Goal: Transaction & Acquisition: Purchase product/service

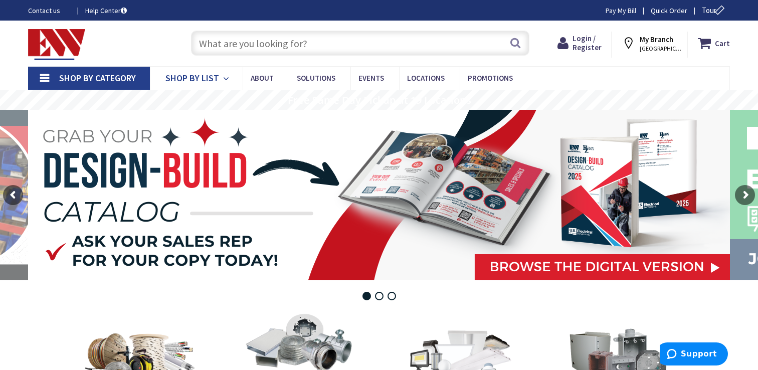
click at [226, 77] on icon at bounding box center [228, 79] width 10 height 22
click at [201, 77] on span "Shop By List" at bounding box center [192, 78] width 54 height 12
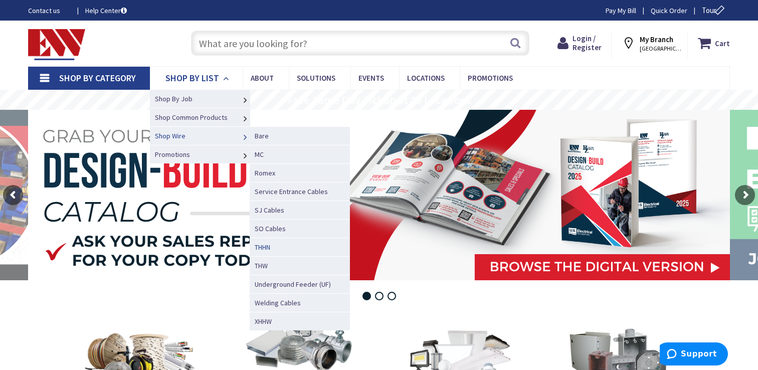
click at [276, 245] on link "THHN" at bounding box center [300, 247] width 100 height 19
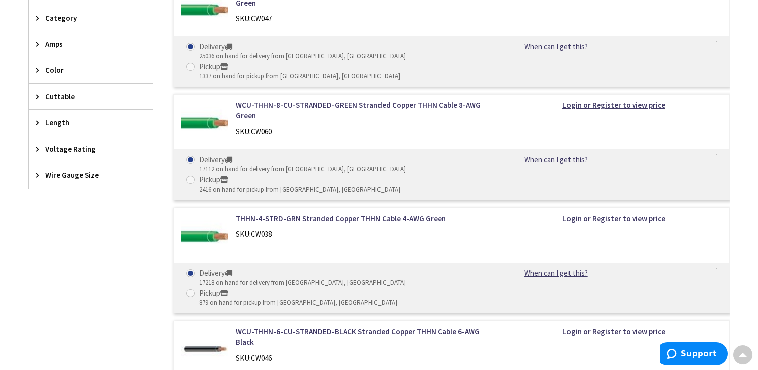
scroll to position [351, 0]
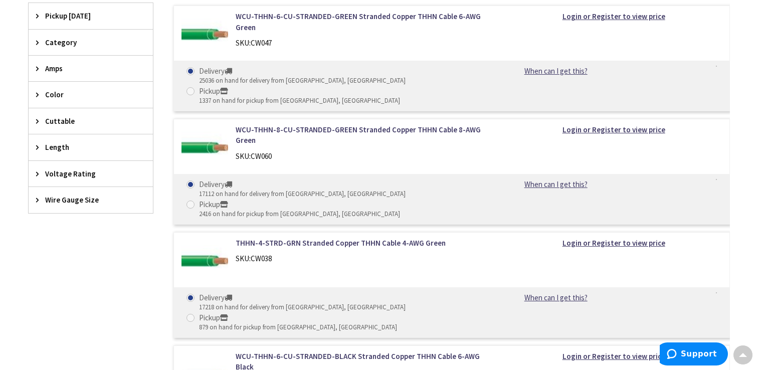
click at [88, 200] on span "Wire Gauge Size" at bounding box center [86, 199] width 82 height 11
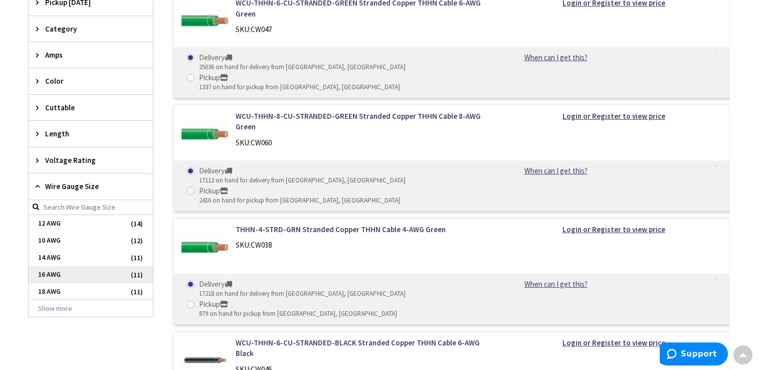
scroll to position [345, 0]
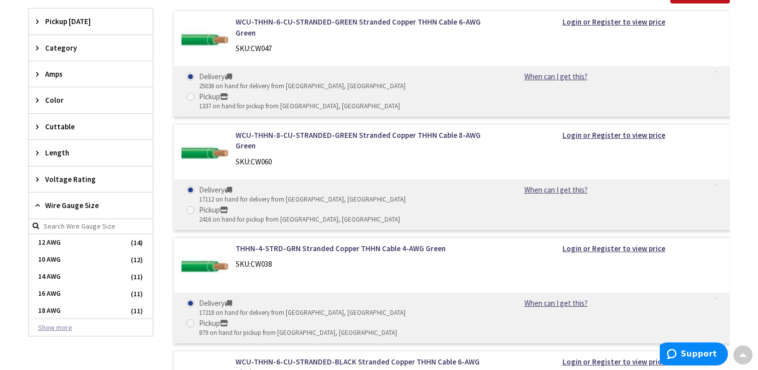
click at [54, 328] on button "Show more" at bounding box center [91, 327] width 124 height 17
click at [63, 330] on span "6 AWG" at bounding box center [91, 327] width 124 height 17
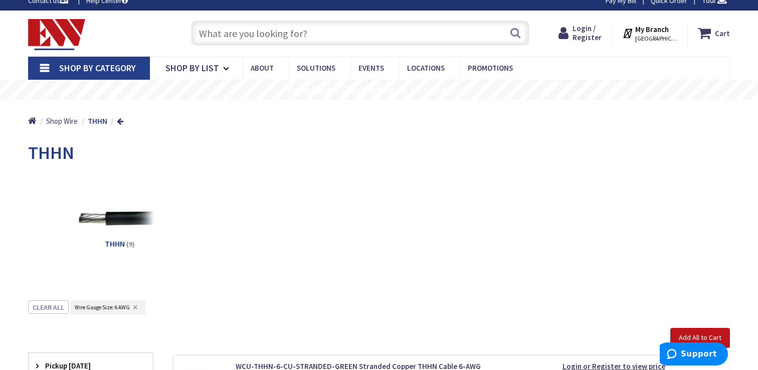
scroll to position [0, 0]
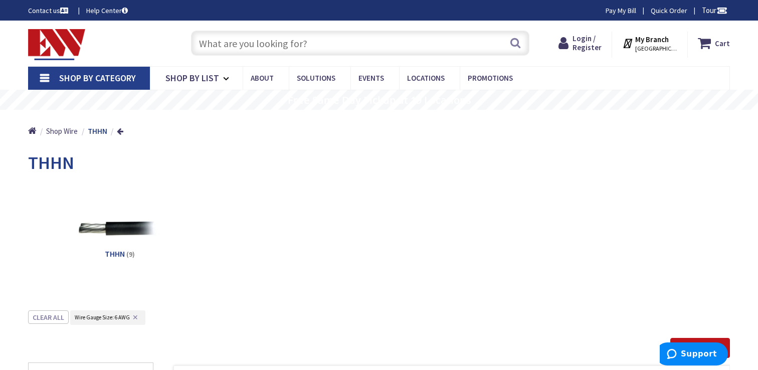
click at [656, 47] on span "STAMFORD, CT" at bounding box center [656, 49] width 43 height 8
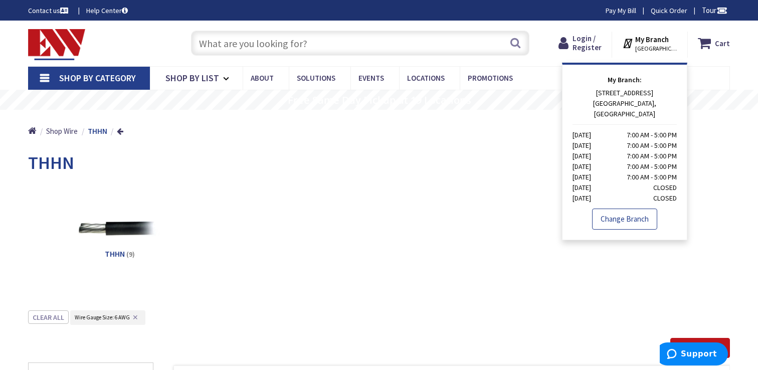
click at [619, 208] on link "Change Branch" at bounding box center [624, 218] width 65 height 21
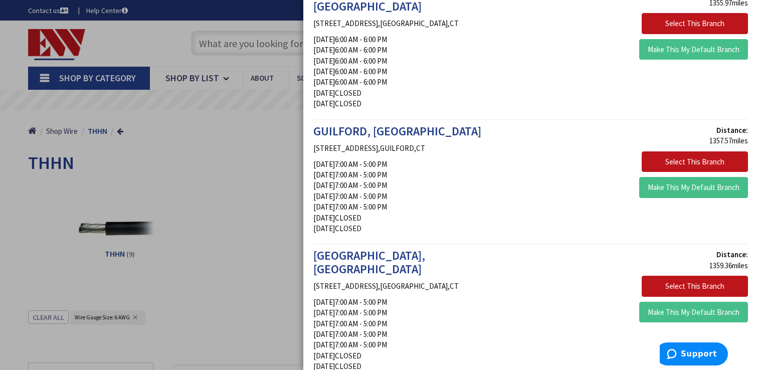
scroll to position [1530, 0]
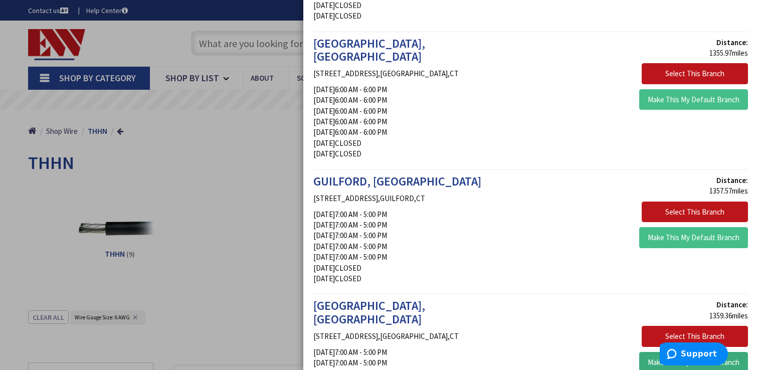
click at [674, 352] on button "Make This My Default Branch" at bounding box center [693, 362] width 109 height 21
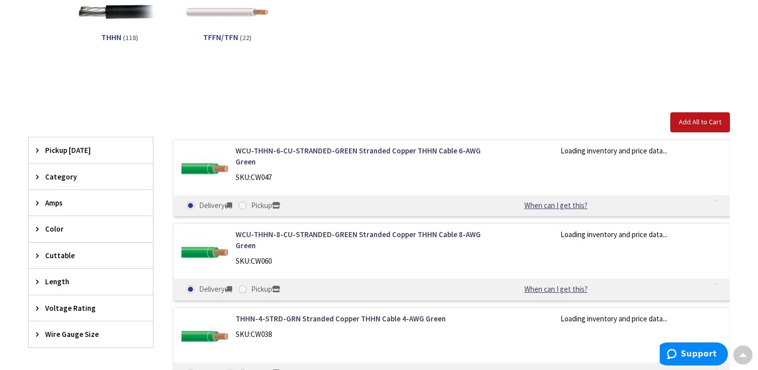
scroll to position [218, 0]
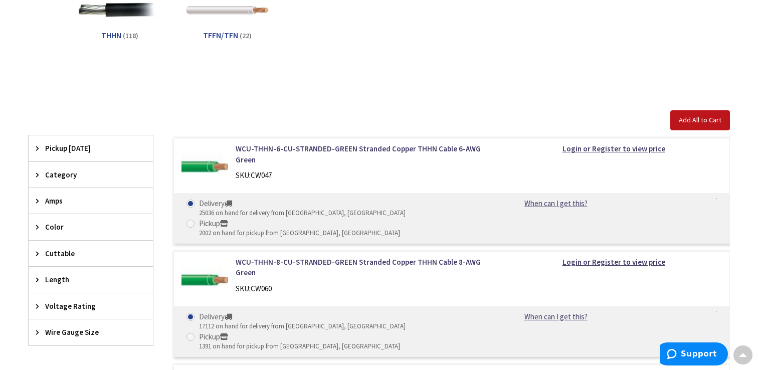
click at [345, 218] on label "Pickup 2002 on hand for pickup from Hartford, CT" at bounding box center [292, 228] width 213 height 20
click at [195, 220] on input "Pickup 2002 on hand for pickup from Hartford, CT" at bounding box center [192, 223] width 7 height 7
radio input "true"
click at [347, 331] on label "Pickup 1391 on hand for pickup from Hartford, CT" at bounding box center [292, 341] width 213 height 20
click at [195, 333] on input "Pickup 1391 on hand for pickup from Hartford, CT" at bounding box center [192, 336] width 7 height 7
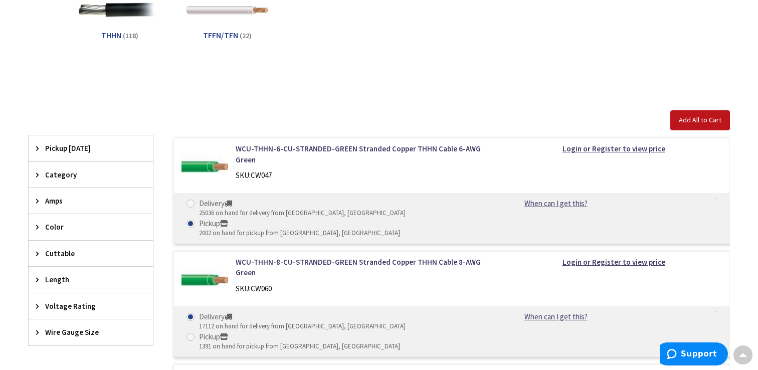
radio input "true"
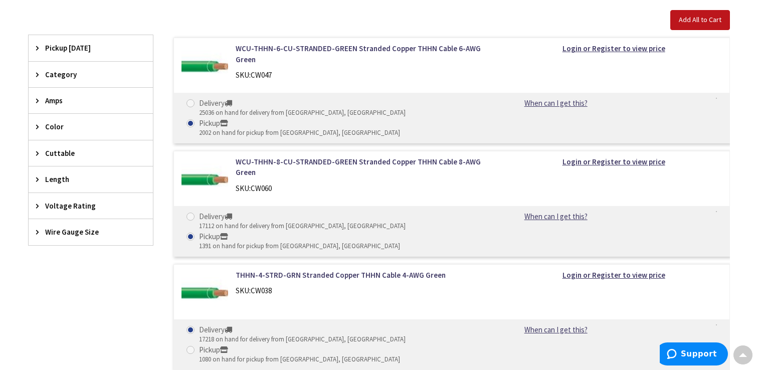
scroll to position [321, 0]
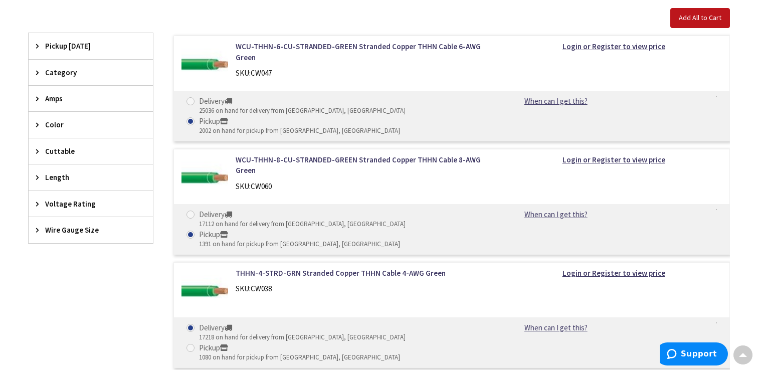
click at [82, 232] on span "Wire Gauge Size" at bounding box center [86, 229] width 82 height 11
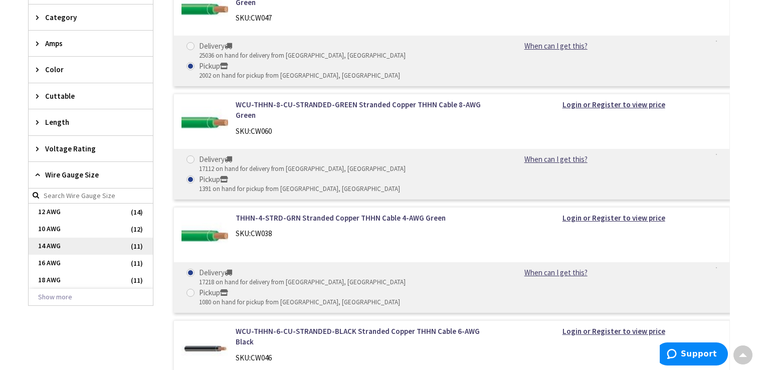
scroll to position [376, 0]
click at [69, 296] on button "Show more" at bounding box center [91, 297] width 124 height 17
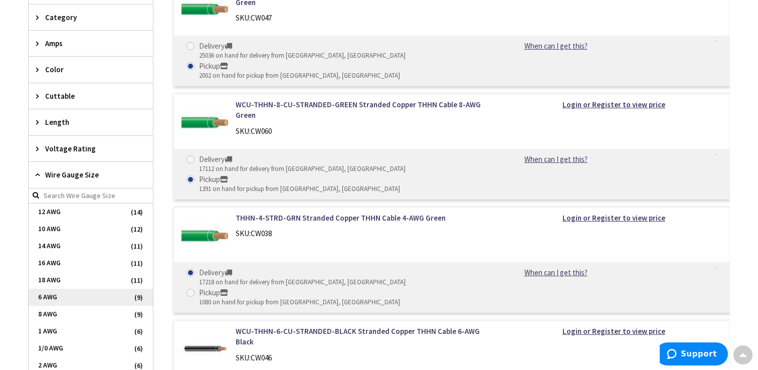
click at [67, 301] on span "6 AWG" at bounding box center [91, 297] width 124 height 17
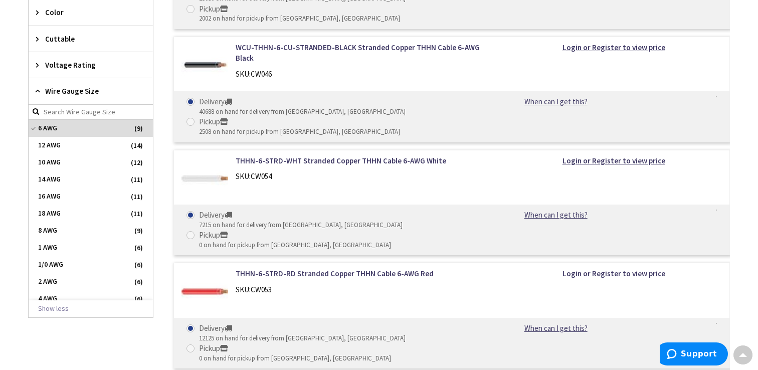
scroll to position [447, 0]
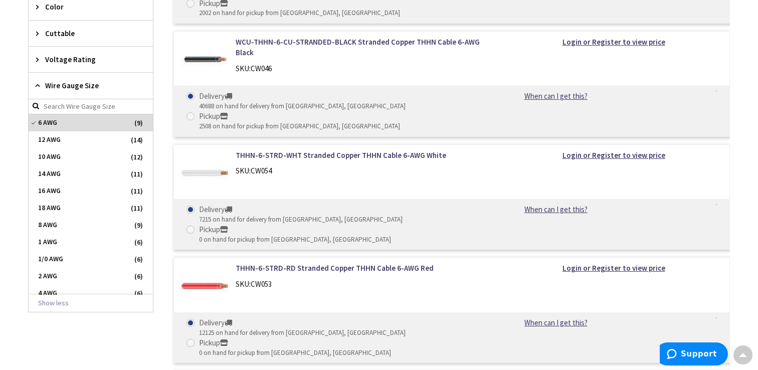
click at [349, 337] on div "Pickup" at bounding box center [295, 342] width 192 height 11
click at [195, 339] on input "Pickup 0 on hand for pickup from Hartford, CT" at bounding box center [192, 342] width 7 height 7
radio input "true"
click at [350, 224] on div "Pickup" at bounding box center [295, 229] width 192 height 11
click at [195, 226] on input "Pickup 0 on hand for pickup from Hartford, CT" at bounding box center [192, 229] width 7 height 7
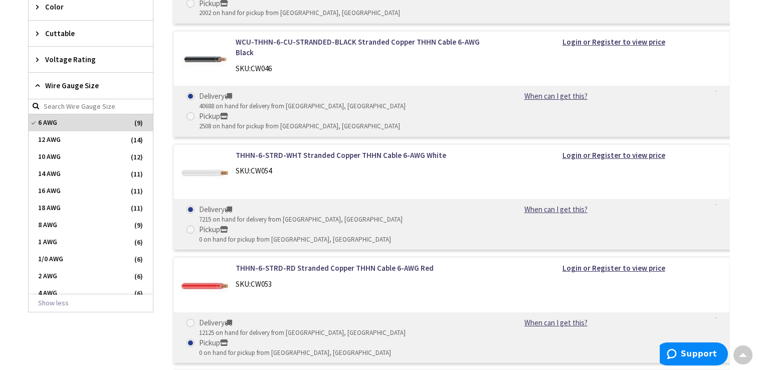
radio input "true"
click at [349, 111] on div "Pickup" at bounding box center [299, 116] width 201 height 11
click at [195, 113] on input "Pickup 2508 on hand for pickup from Hartford, CT" at bounding box center [192, 116] width 7 height 7
radio input "true"
click at [605, 150] on strong "Login or Register to view price" at bounding box center [613, 155] width 103 height 10
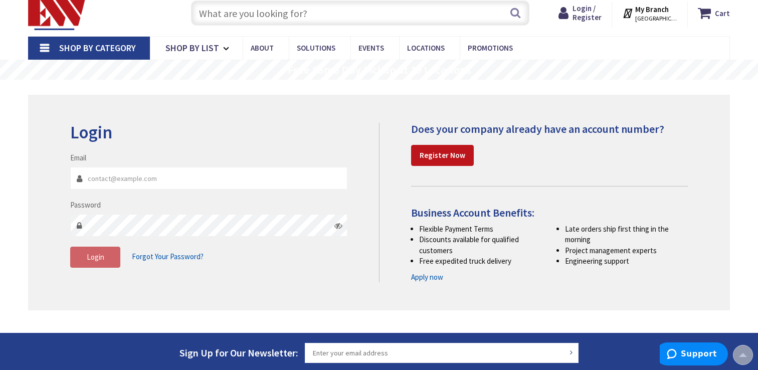
scroll to position [20, 0]
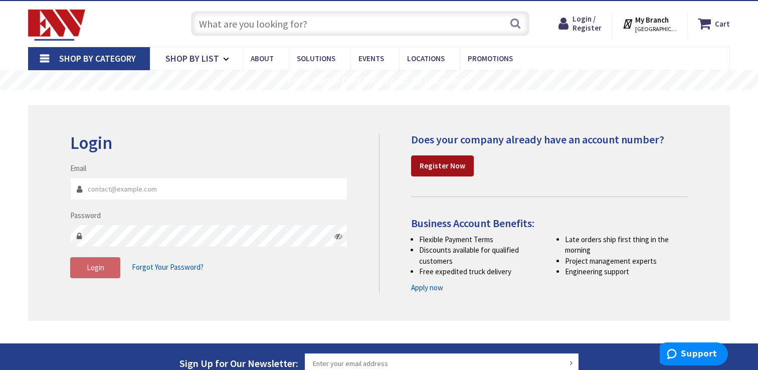
click at [434, 168] on strong "Register Now" at bounding box center [442, 166] width 46 height 10
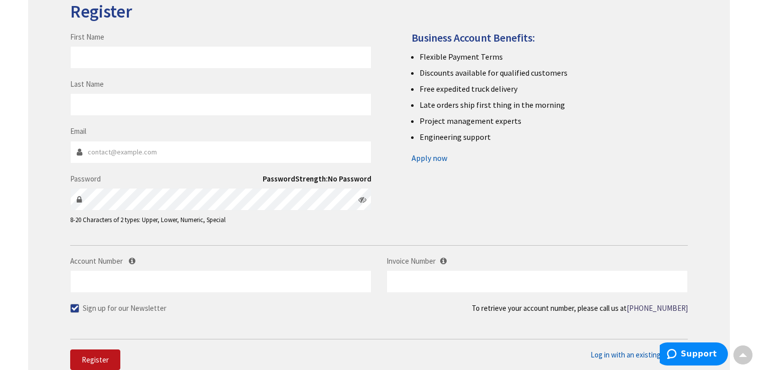
scroll to position [119, 0]
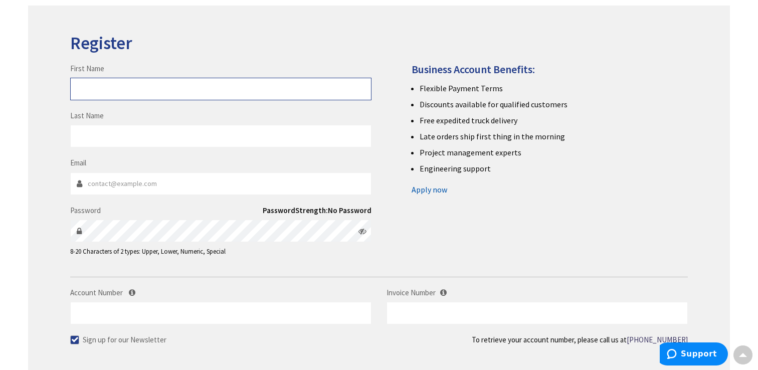
click at [104, 94] on input "First Name" at bounding box center [220, 89] width 301 height 23
type input "[PERSON_NAME]"
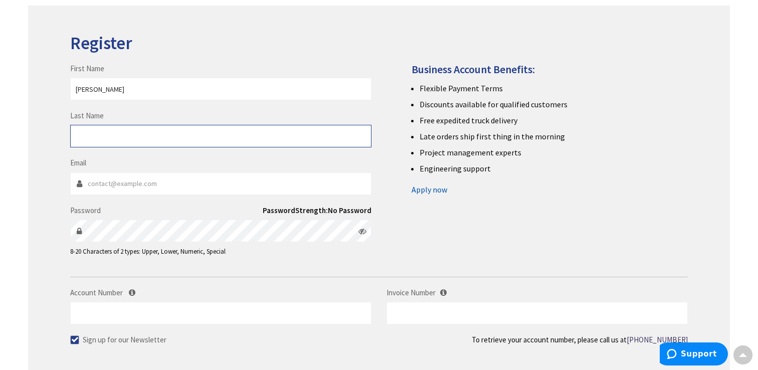
type input "[PERSON_NAME]"
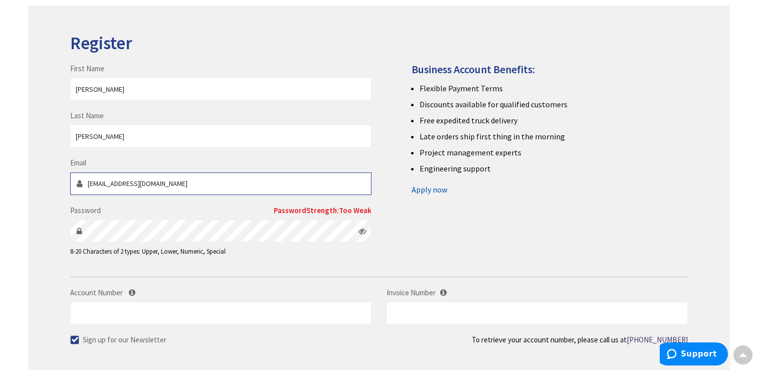
click at [152, 177] on input "Grodriguez1000@gmail.com" at bounding box center [220, 183] width 301 height 23
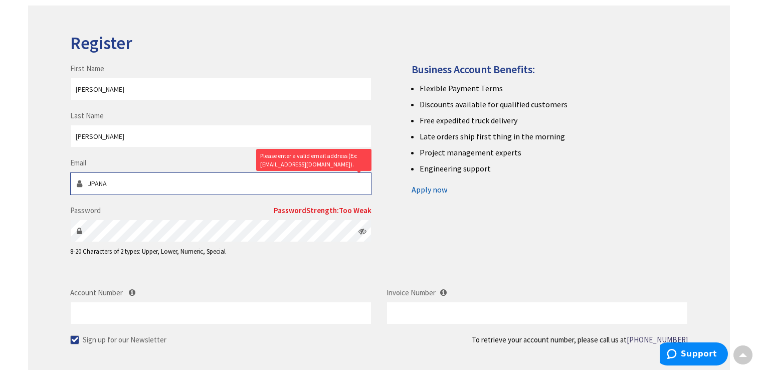
type input "jpanarese14@gmail.com"
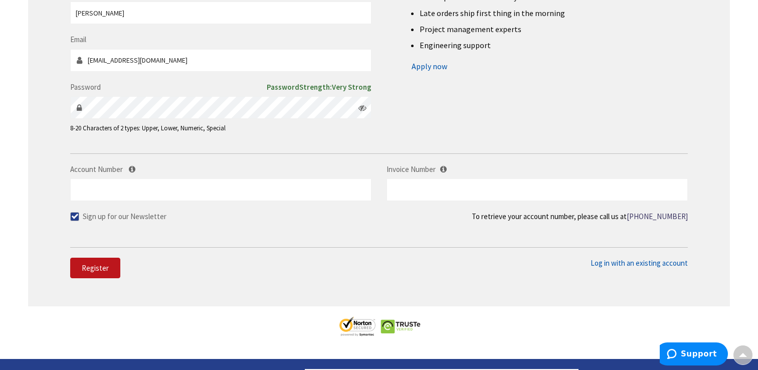
scroll to position [244, 0]
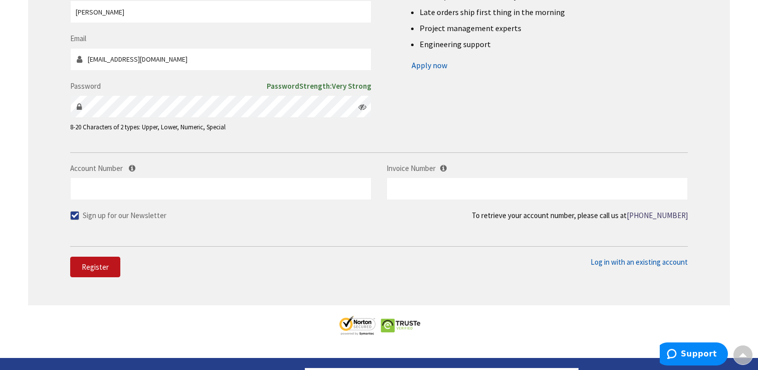
click at [110, 220] on label "Sign up for our Newsletter" at bounding box center [118, 215] width 96 height 11
click at [79, 218] on input "Sign up for our Newsletter" at bounding box center [76, 215] width 7 height 7
checkbox input "false"
click at [105, 270] on span "Register" at bounding box center [95, 267] width 27 height 10
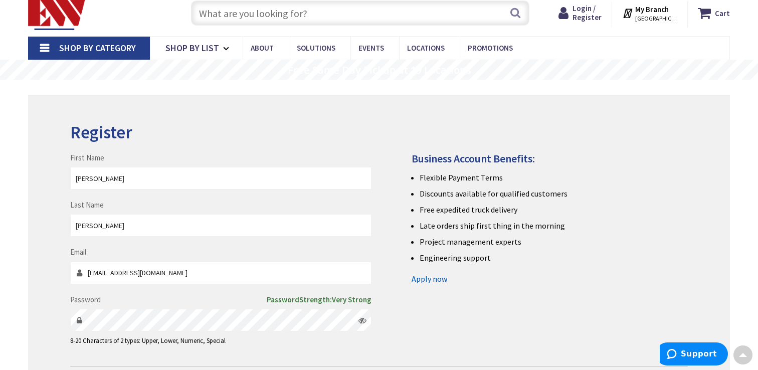
scroll to position [0, 0]
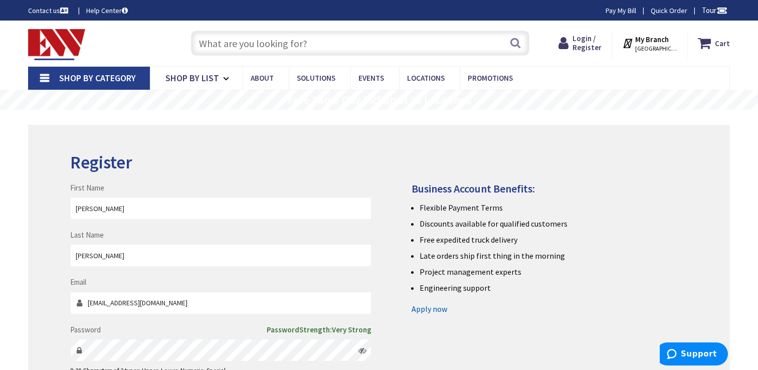
click at [55, 41] on img at bounding box center [56, 44] width 57 height 31
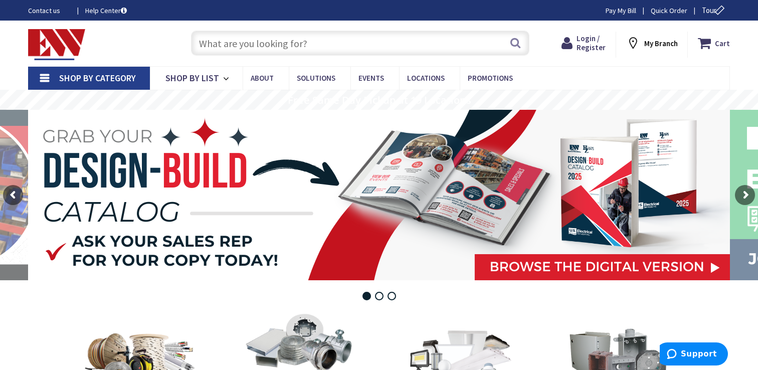
click at [124, 8] on icon at bounding box center [124, 10] width 6 height 7
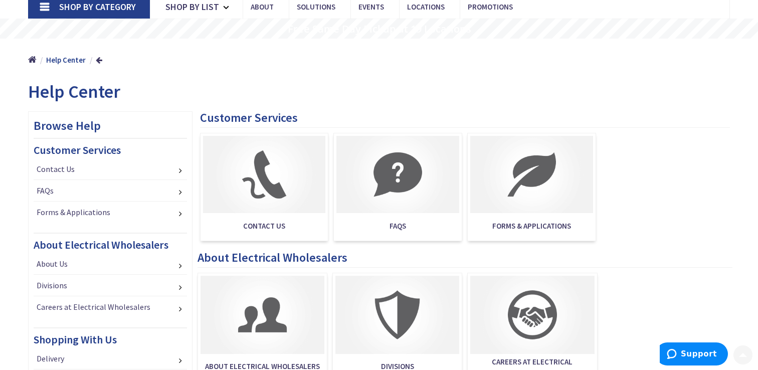
scroll to position [89, 0]
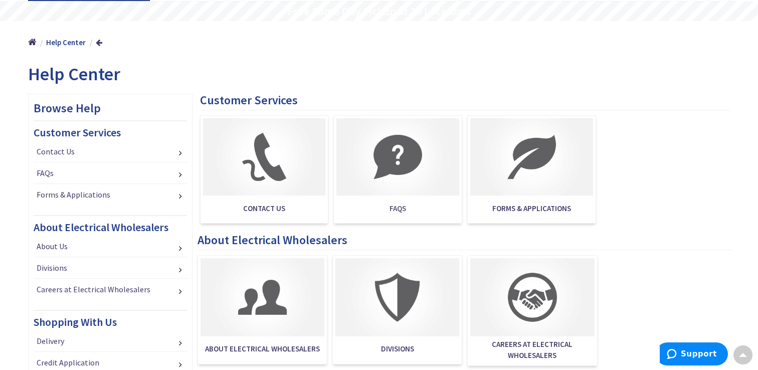
click at [387, 196] on span "FAQS" at bounding box center [397, 207] width 123 height 25
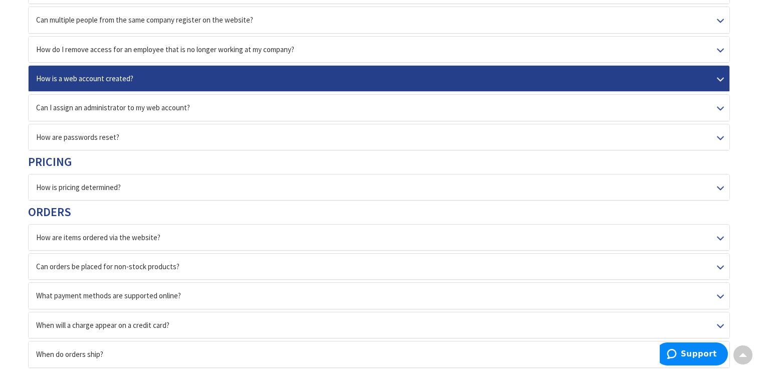
scroll to position [237, 0]
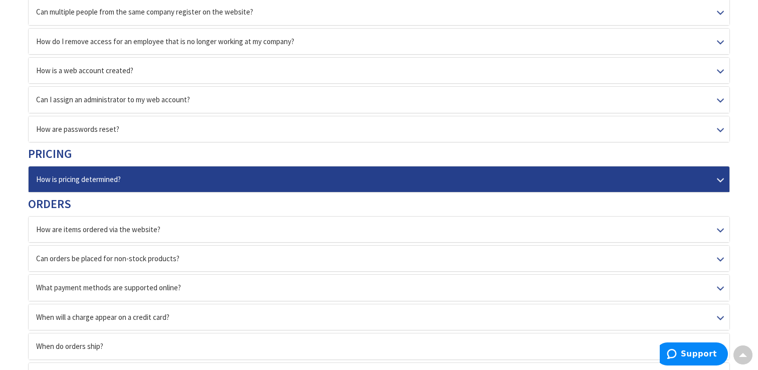
click at [358, 181] on div "How is pricing determined?" at bounding box center [379, 179] width 701 height 26
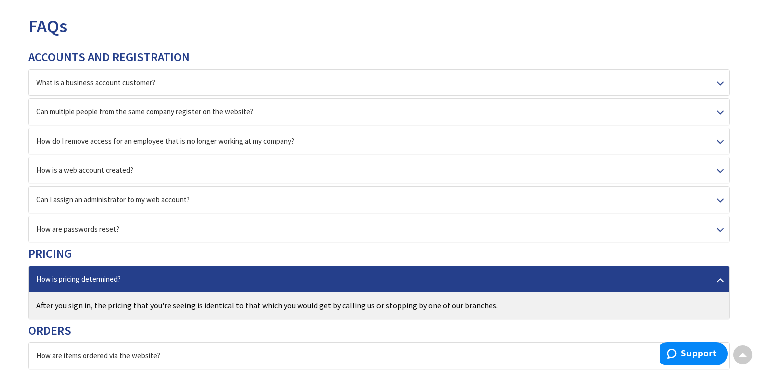
scroll to position [0, 0]
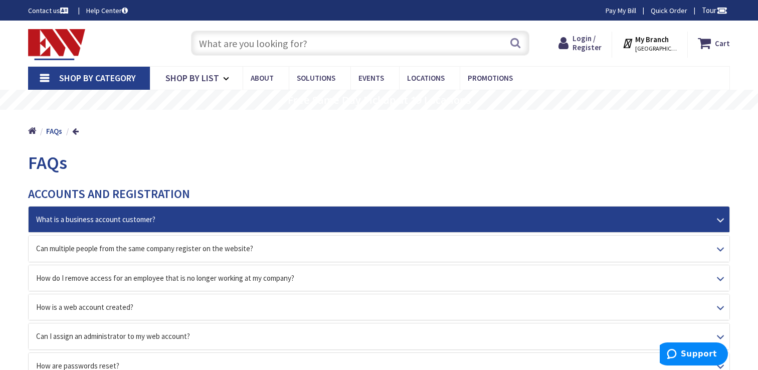
click at [164, 218] on div "What is a business account customer?" at bounding box center [379, 219] width 701 height 26
